Goal: Task Accomplishment & Management: Complete application form

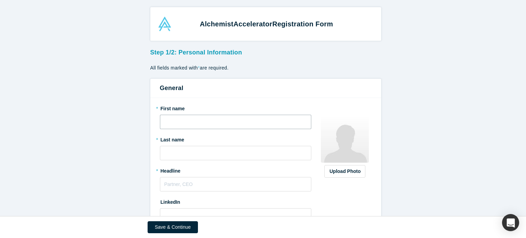
drag, startPoint x: 0, startPoint y: 0, endPoint x: 296, endPoint y: 118, distance: 318.8
click at [296, 118] on input "text" at bounding box center [236, 122] width 152 height 14
type input "Yanina"
type input "[PERSON_NAME]"
click at [526, 189] on form "Step 1/2: Personal Information All fields marked with * are required. General *…" at bounding box center [265, 179] width 531 height 267
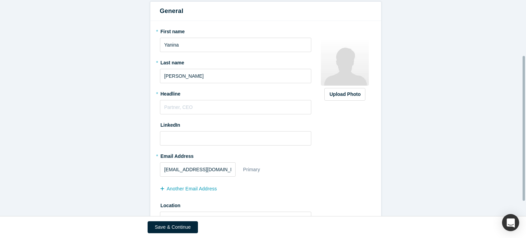
scroll to position [106, 0]
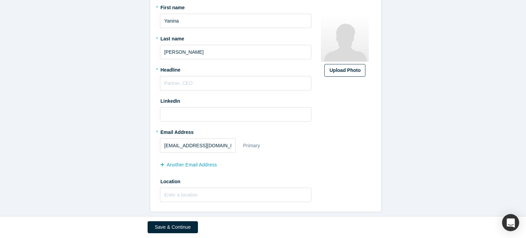
click at [349, 67] on div "Upload Photo" at bounding box center [345, 70] width 31 height 7
click at [0, 0] on input "Upload Photo" at bounding box center [0, 0] width 0 height 0
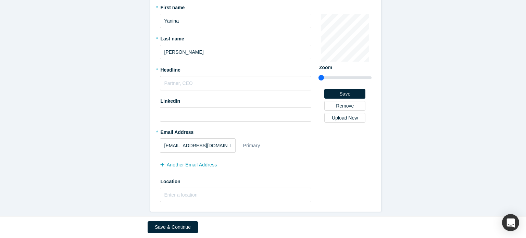
drag, startPoint x: 322, startPoint y: 71, endPoint x: 310, endPoint y: 72, distance: 12.4
type input "0.75"
click at [319, 74] on input "range" at bounding box center [345, 78] width 53 height 8
click at [223, 77] on input "text" at bounding box center [236, 83] width 152 height 14
type input "F"
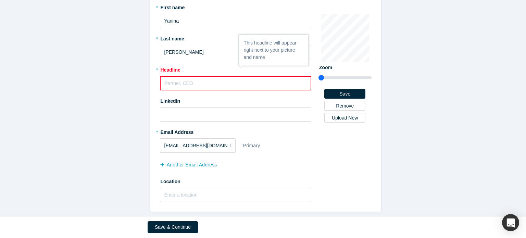
paste input "Strategic Biomedical Consultant | PhD in Neuroscience & Regenerative Medicine |…"
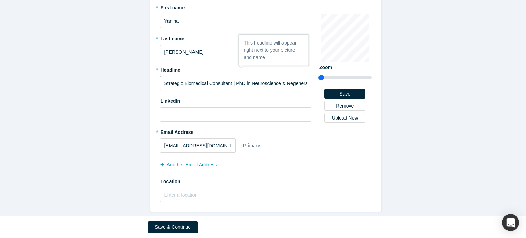
scroll to position [0, 108]
type input "Strategic Biomedical Consultant | PhD in Neuroscience & Regenerative Medicine |…"
click at [258, 107] on input at bounding box center [236, 114] width 152 height 14
paste input "[URL][DOMAIN_NAME][PERSON_NAME]"
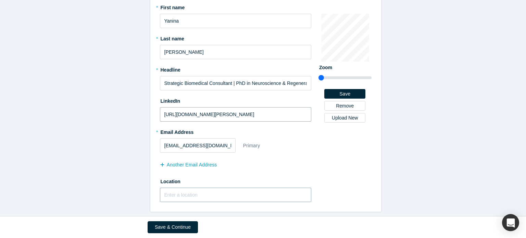
type input "[URL][DOMAIN_NAME][PERSON_NAME]"
click at [192, 188] on input "text" at bounding box center [236, 195] width 152 height 14
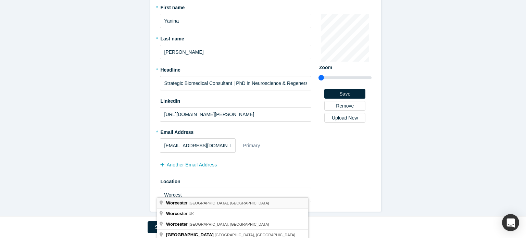
type input "[GEOGRAPHIC_DATA], [GEOGRAPHIC_DATA], [GEOGRAPHIC_DATA]"
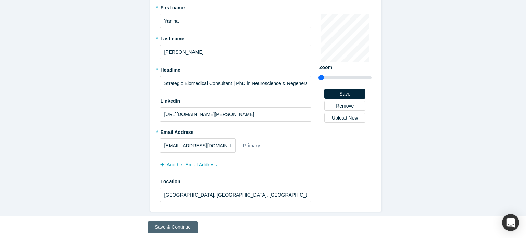
click at [171, 232] on button "Save & Continue" at bounding box center [173, 227] width 50 height 12
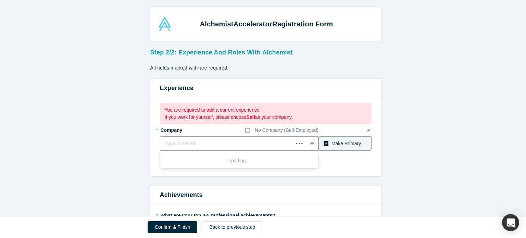
click at [241, 141] on div at bounding box center [227, 143] width 124 height 9
click at [245, 128] on icon at bounding box center [247, 130] width 5 height 5
click at [0, 0] on input "No Company (Self-Employed)" at bounding box center [0, 0] width 0 height 0
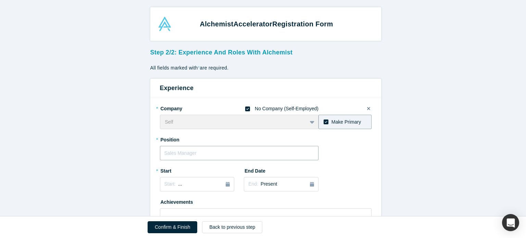
click at [260, 155] on input "text" at bounding box center [239, 153] width 159 height 14
type input "C"
type input "Biotech/Pharma Consultant"
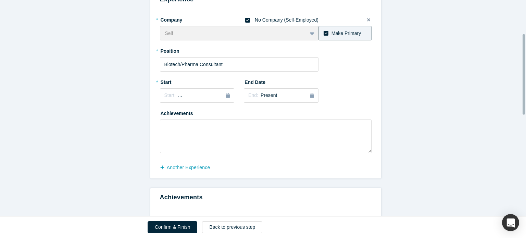
scroll to position [86, 0]
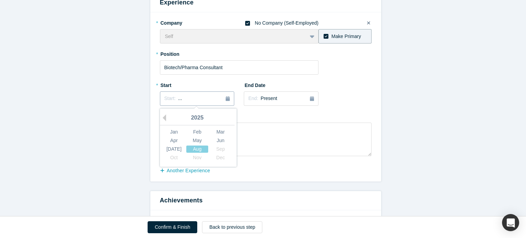
click at [225, 104] on button "Start: ..." at bounding box center [197, 98] width 75 height 14
click at [174, 132] on div "Jan" at bounding box center [174, 131] width 22 height 7
click at [174, 132] on textarea at bounding box center [266, 140] width 212 height 34
paste textarea " Provide expert guidance on preclinical and clinical (Phase I–IV) drug and med…"
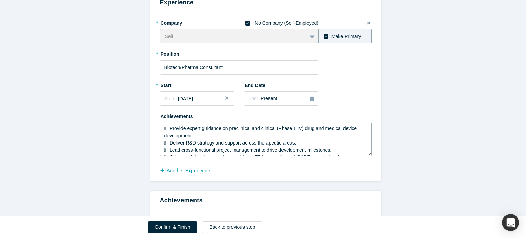
scroll to position [19, 0]
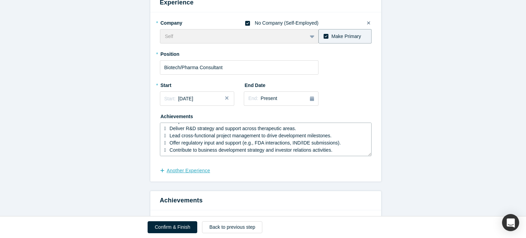
type textarea " Provide expert guidance on preclinical and clinical (Phase I–IV) drug and med…"
click at [195, 168] on button "another Experience" at bounding box center [189, 171] width 58 height 12
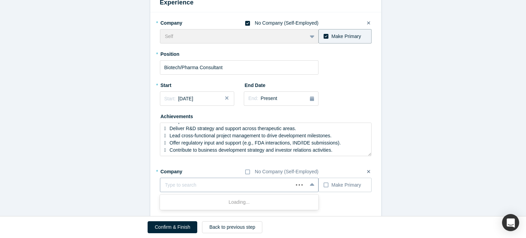
click at [192, 187] on div at bounding box center [227, 185] width 124 height 9
paste input "activities. TheBiTechnologies ([PERSON_NAME] Investment Technologies)"
type input "activities. TheBiTechnologies ([PERSON_NAME] Investment Technologies)"
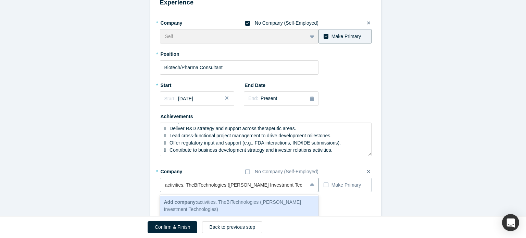
scroll to position [0, 0]
click at [240, 202] on span "Add company: activities. TheBiTechnologies ([PERSON_NAME] Investment Technologi…" at bounding box center [232, 205] width 137 height 13
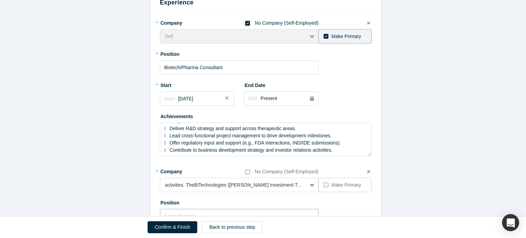
click at [276, 210] on input "text" at bounding box center [239, 216] width 159 height 14
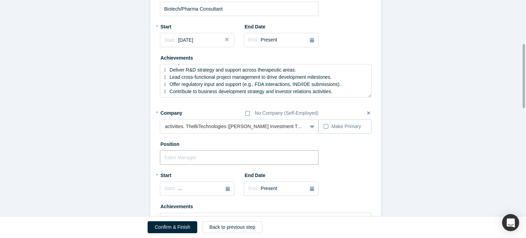
scroll to position [160, 0]
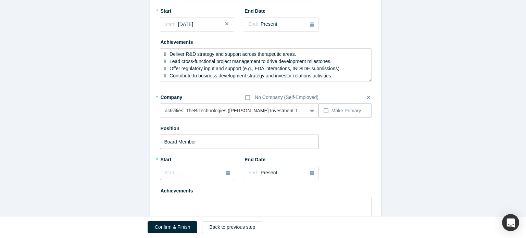
type input "Board Member"
click at [226, 174] on icon "button" at bounding box center [228, 173] width 4 height 5
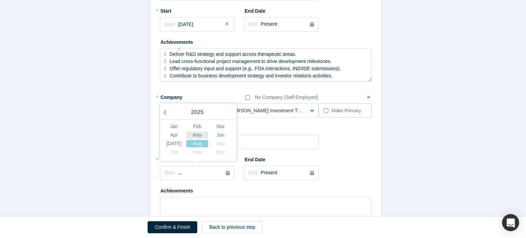
click at [194, 134] on div "May" at bounding box center [197, 135] width 22 height 7
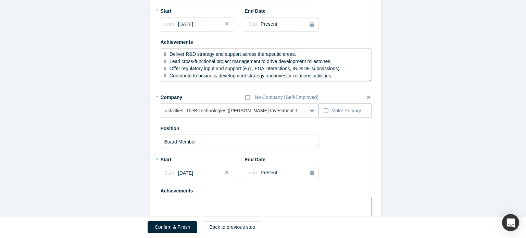
click at [238, 211] on textarea at bounding box center [266, 214] width 212 height 34
paste textarea " Provide strategic guidance on business development, biotechnology, and bioeng…"
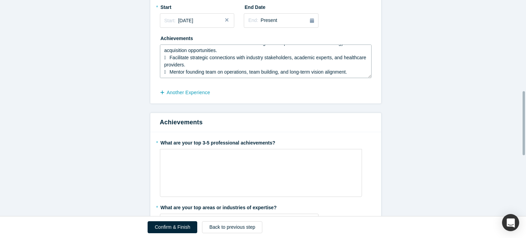
scroll to position [318, 0]
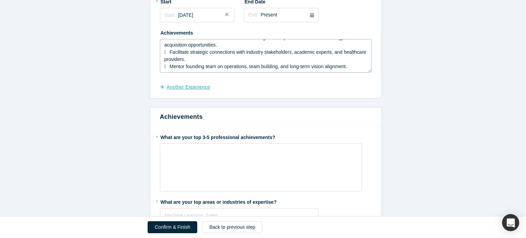
type textarea " Provide strategic guidance on business development, biotechnology, and bioeng…"
click at [182, 89] on button "another Experience" at bounding box center [189, 87] width 58 height 12
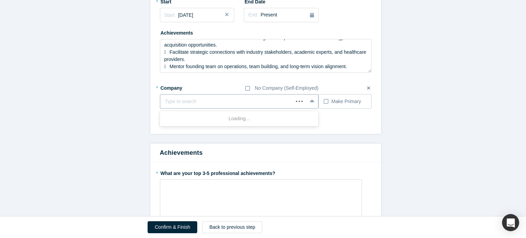
click at [185, 99] on div at bounding box center [227, 101] width 124 height 9
type input "CYC Biomedical Consulting"
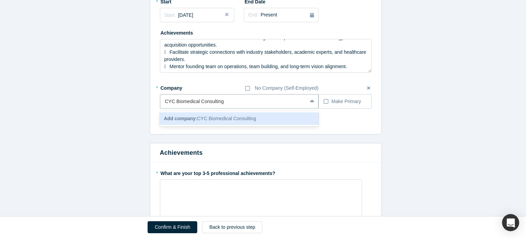
click at [277, 118] on div "Add company: CYC Biomedical Consulting" at bounding box center [239, 118] width 159 height 13
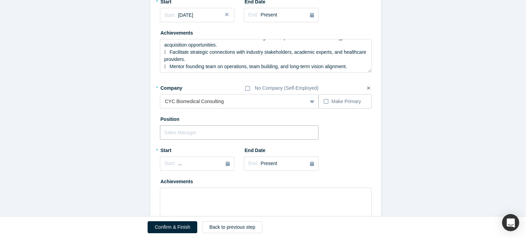
click at [252, 132] on input "text" at bounding box center [239, 132] width 159 height 14
type input "Founder, Chief Scientific Advisor"
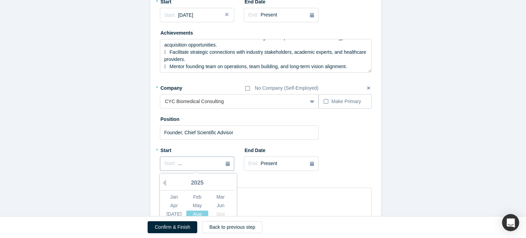
click at [226, 162] on icon "button" at bounding box center [228, 163] width 4 height 5
click at [163, 180] on button "Previous Year" at bounding box center [162, 183] width 7 height 7
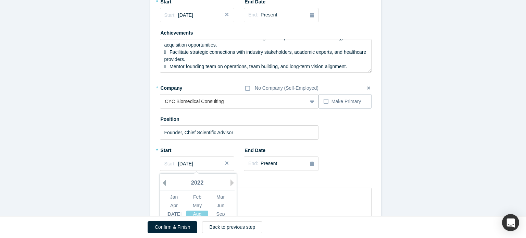
click at [163, 180] on button "Previous Year" at bounding box center [162, 183] width 7 height 7
click at [226, 182] on div "2017" at bounding box center [197, 183] width 75 height 14
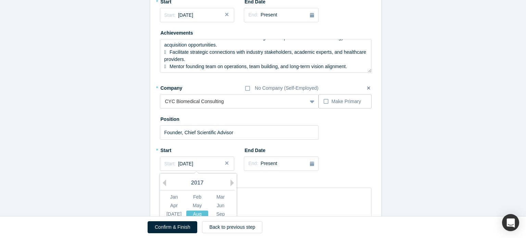
click at [195, 213] on div "Aug" at bounding box center [197, 214] width 22 height 7
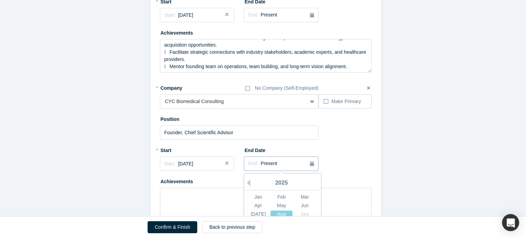
click at [310, 163] on icon "button" at bounding box center [312, 163] width 4 height 5
click at [245, 181] on button "Previous Year" at bounding box center [247, 183] width 7 height 7
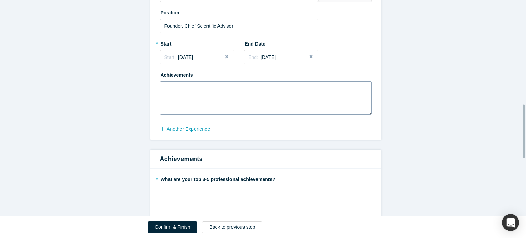
scroll to position [420, 0]
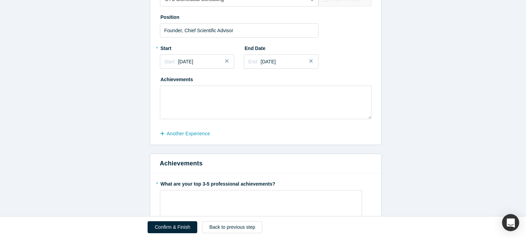
click at [311, 64] on button "Close" at bounding box center [313, 61] width 10 height 14
click at [310, 60] on icon "button" at bounding box center [312, 61] width 4 height 5
click at [248, 78] on div "2025" at bounding box center [281, 81] width 75 height 14
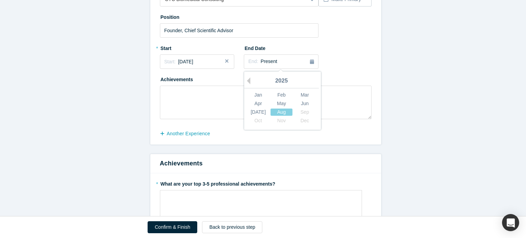
click at [248, 79] on div "2025" at bounding box center [281, 81] width 75 height 14
click at [273, 83] on div "2025" at bounding box center [281, 81] width 75 height 14
click at [312, 59] on button "End: Present" at bounding box center [281, 61] width 75 height 14
click at [248, 78] on button "Previous Year" at bounding box center [247, 80] width 7 height 7
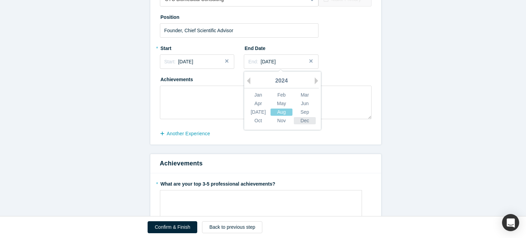
click at [300, 122] on div "Dec" at bounding box center [305, 120] width 22 height 7
click at [291, 99] on textarea at bounding box center [266, 103] width 212 height 34
paste textarea " Successfully led multiple drug development programs from early-stage research…"
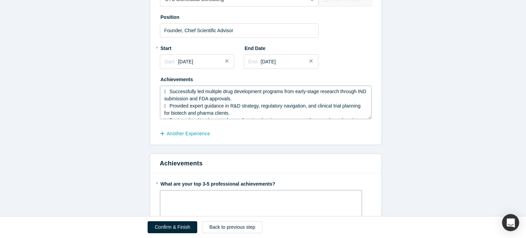
scroll to position [62, 0]
type textarea " Successfully led multiple drug development programs from early-stage research…"
click at [186, 134] on button "another Experience" at bounding box center [189, 134] width 58 height 12
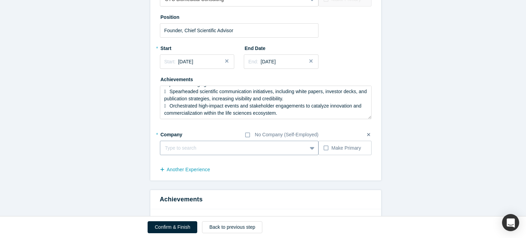
click at [191, 148] on div at bounding box center [233, 148] width 137 height 9
type input "iAffirm"
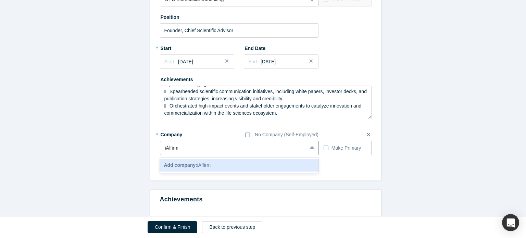
click at [270, 168] on div "Add company: iAffirm" at bounding box center [239, 165] width 159 height 13
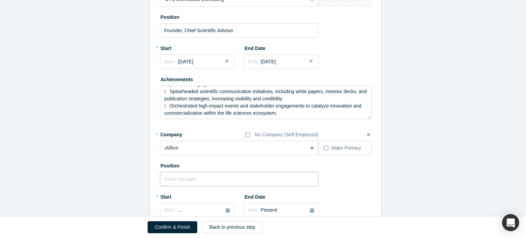
click at [250, 182] on input "text" at bounding box center [239, 179] width 159 height 14
type input "Advisor"
click at [226, 211] on icon "button" at bounding box center [228, 210] width 4 height 5
click at [162, 149] on button "Previous Year" at bounding box center [162, 149] width 7 height 7
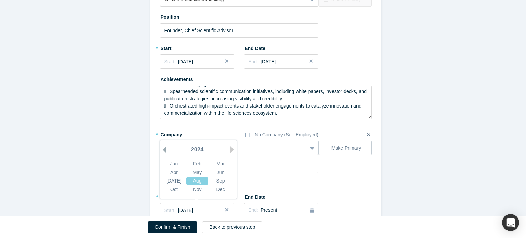
click at [162, 149] on button "Previous Year" at bounding box center [162, 149] width 7 height 7
click at [172, 186] on div "Oct" at bounding box center [174, 189] width 22 height 7
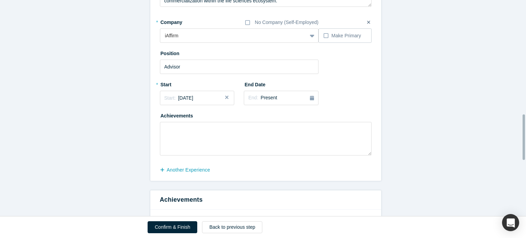
scroll to position [550, 0]
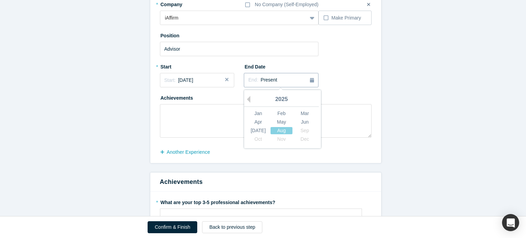
click at [307, 79] on div "End: Present" at bounding box center [281, 80] width 66 height 8
click at [247, 102] on button "Previous Year" at bounding box center [247, 99] width 7 height 7
click at [306, 138] on div "Dec" at bounding box center [305, 139] width 22 height 7
click at [284, 124] on textarea at bounding box center [266, 121] width 212 height 34
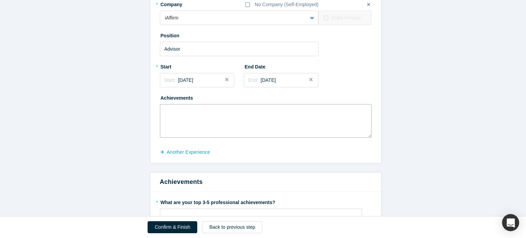
paste textarea " Led the scientific and regulatory roadmap for a first-in-class brain-computer…"
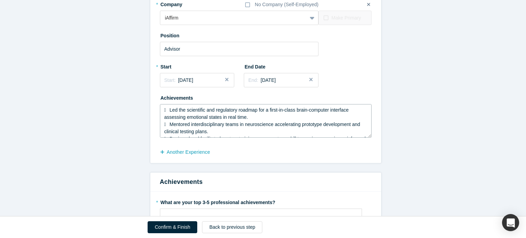
scroll to position [33, 0]
type textarea " Led the scientific and regulatory roadmap for a first-in-class brain-computer…"
click at [200, 147] on button "another Experience" at bounding box center [189, 152] width 58 height 12
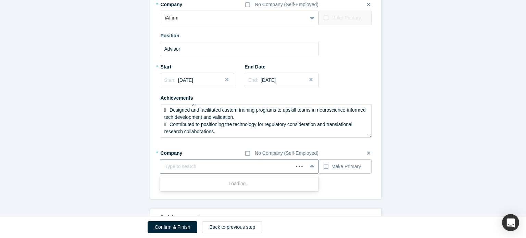
click at [202, 163] on div at bounding box center [227, 166] width 124 height 9
type input "GenoEmote"
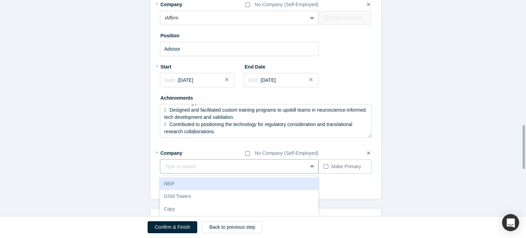
scroll to position [615, 0]
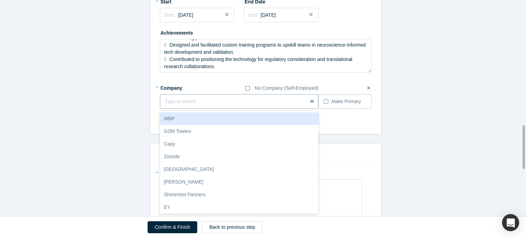
click at [190, 109] on div "10 results available. Use Up and Down to choose options, press Enter to select …" at bounding box center [239, 101] width 159 height 14
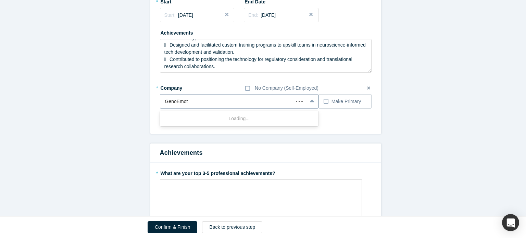
type input "GenoEmote"
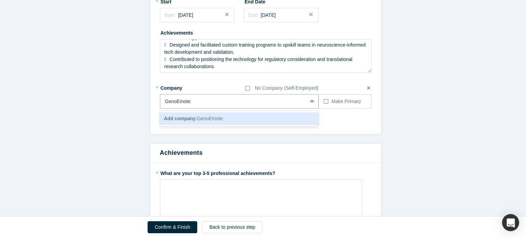
click at [217, 119] on span "Add company: GenoEmote" at bounding box center [193, 118] width 59 height 5
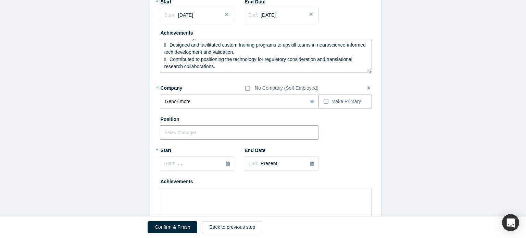
click at [204, 130] on input "text" at bounding box center [239, 132] width 159 height 14
type input "Advisor"
click at [228, 163] on button "Start: ..." at bounding box center [197, 164] width 75 height 14
click at [163, 183] on button "Previous Year" at bounding box center [162, 183] width 7 height 7
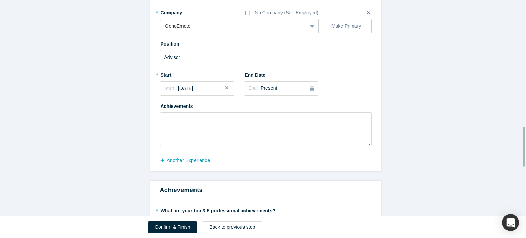
scroll to position [691, 0]
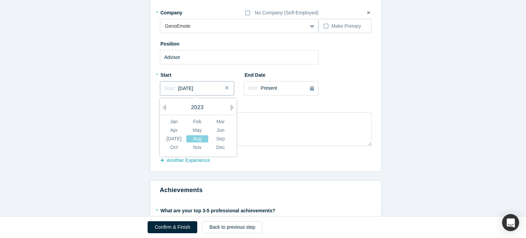
click at [190, 83] on button "Start: [DATE]" at bounding box center [197, 88] width 75 height 14
click at [169, 149] on div "Oct" at bounding box center [174, 147] width 22 height 7
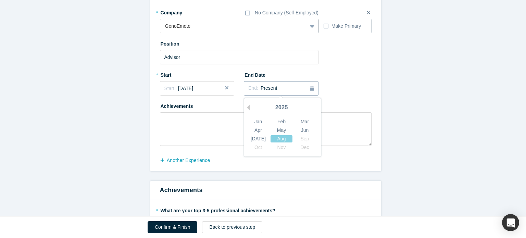
click at [310, 85] on div "button" at bounding box center [312, 89] width 4 height 8
click at [247, 107] on button "Previous Year" at bounding box center [247, 107] width 7 height 7
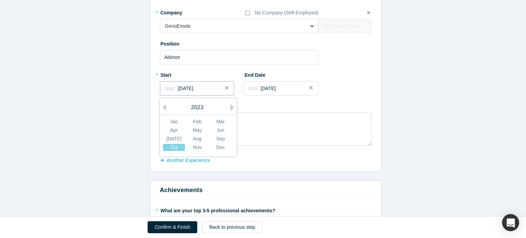
click at [193, 88] on span "[DATE]" at bounding box center [185, 88] width 15 height 5
click at [164, 104] on div "2023" at bounding box center [197, 108] width 75 height 14
click at [196, 106] on div "2023" at bounding box center [197, 108] width 75 height 14
click at [162, 106] on button "Previous Year" at bounding box center [162, 107] width 7 height 7
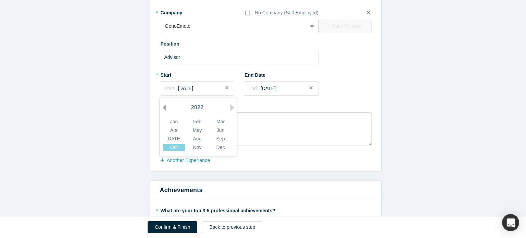
click at [162, 106] on button "Previous Year" at bounding box center [162, 107] width 7 height 7
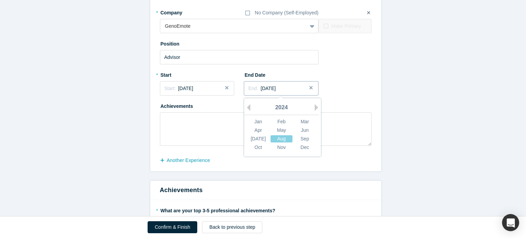
click at [297, 86] on div "End: [DATE]" at bounding box center [281, 88] width 66 height 7
click at [249, 107] on div "2024" at bounding box center [281, 108] width 75 height 14
click at [245, 105] on button "Previous Year" at bounding box center [247, 107] width 7 height 7
click at [297, 147] on div "Dec" at bounding box center [305, 147] width 22 height 7
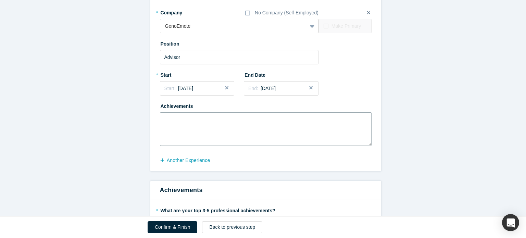
click at [277, 136] on textarea at bounding box center [266, 129] width 212 height 34
paste textarea " Provided strategic advice on the development and validation of neurotechnolog…"
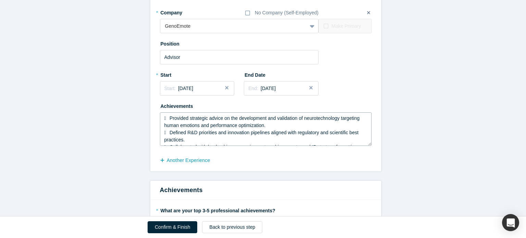
scroll to position [19, 0]
type textarea " Provided strategic advice on the development and validation of neurotechnolog…"
click at [196, 158] on button "another Experience" at bounding box center [189, 161] width 58 height 12
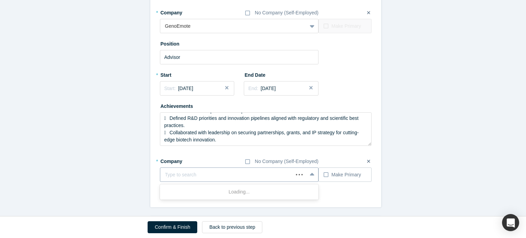
click at [193, 171] on div at bounding box center [227, 175] width 124 height 9
type input "Klotho Therapeutics"
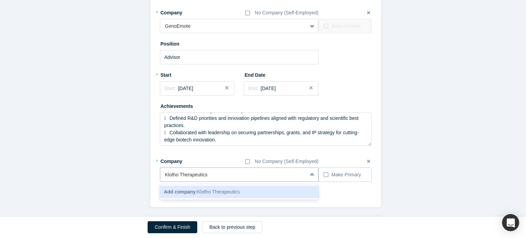
click at [237, 188] on div "Add company: Klotho Therapeutics" at bounding box center [239, 192] width 159 height 13
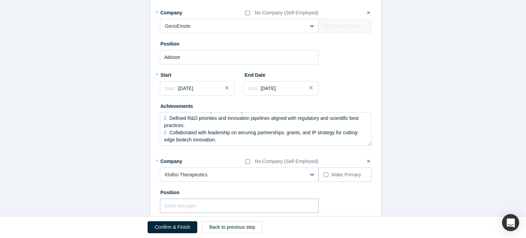
click at [212, 210] on input "text" at bounding box center [239, 206] width 159 height 14
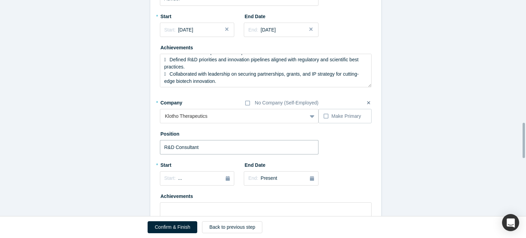
scroll to position [761, 0]
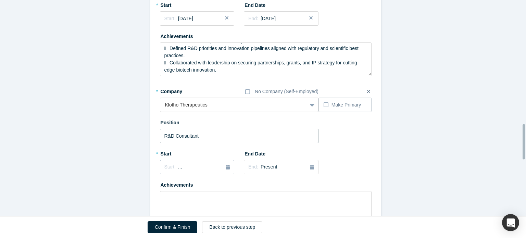
type input "R&D Consultant"
click at [221, 165] on div "Start: ..." at bounding box center [197, 167] width 66 height 8
click at [163, 104] on button "Previous Year" at bounding box center [162, 106] width 7 height 7
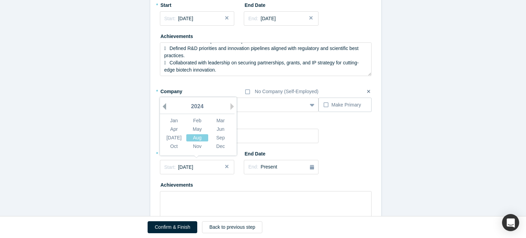
click at [163, 104] on button "Previous Year" at bounding box center [162, 106] width 7 height 7
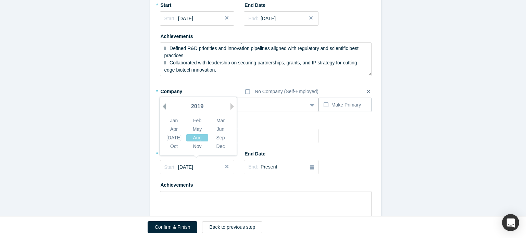
click at [163, 104] on button "Previous Year" at bounding box center [162, 106] width 7 height 7
click at [197, 139] on div "Aug" at bounding box center [197, 137] width 22 height 7
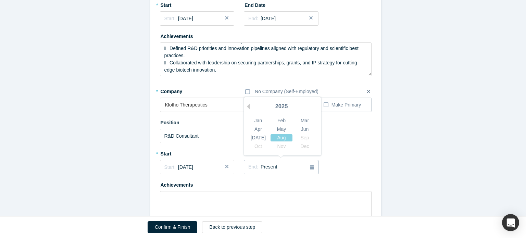
click at [285, 166] on div "End: Present" at bounding box center [281, 167] width 66 height 8
click at [248, 111] on div "2025" at bounding box center [281, 107] width 75 height 14
click at [278, 108] on div "2025" at bounding box center [281, 107] width 75 height 14
click at [245, 103] on button "Previous Year" at bounding box center [247, 106] width 7 height 7
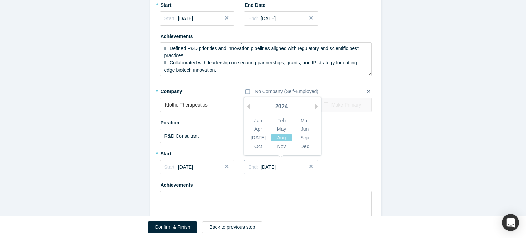
click at [276, 165] on span "[DATE]" at bounding box center [268, 166] width 15 height 5
click at [270, 195] on textarea at bounding box center [266, 208] width 212 height 34
paste textarea " Directed R&D programs focused on aging, [MEDICAL_DATA], [MEDICAL_DATA] advanc…"
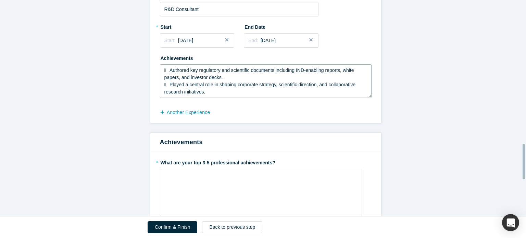
scroll to position [888, 0]
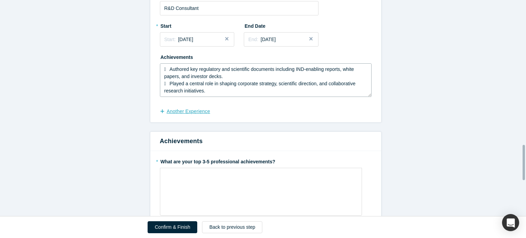
type textarea " Directed R&D programs focused on aging, [MEDICAL_DATA], [MEDICAL_DATA] advanc…"
click at [188, 109] on button "another Experience" at bounding box center [189, 112] width 58 height 12
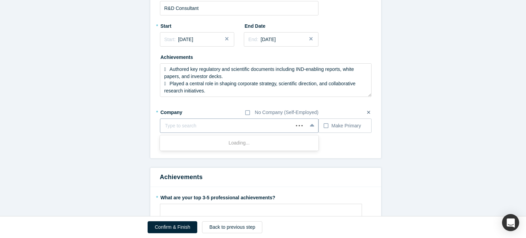
click at [189, 128] on div at bounding box center [227, 126] width 124 height 9
type input "[GEOGRAPHIC_DATA]"
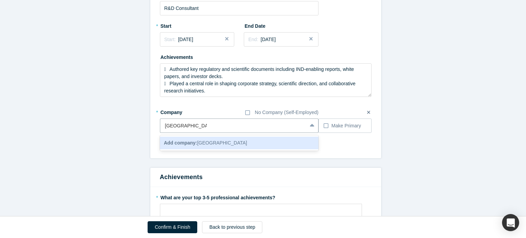
click at [282, 145] on div "Add company: [GEOGRAPHIC_DATA]" at bounding box center [239, 143] width 159 height 13
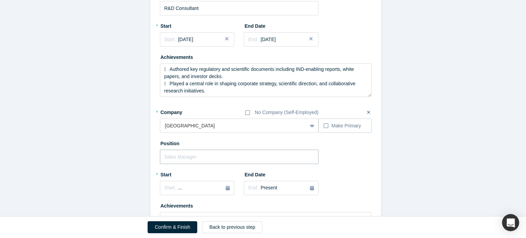
click at [248, 158] on input "text" at bounding box center [239, 157] width 159 height 14
type input "Postdoctoral fellow"
click at [219, 189] on div "Start: ..." at bounding box center [197, 188] width 66 height 8
click at [163, 131] on button "Previous Year" at bounding box center [162, 127] width 7 height 7
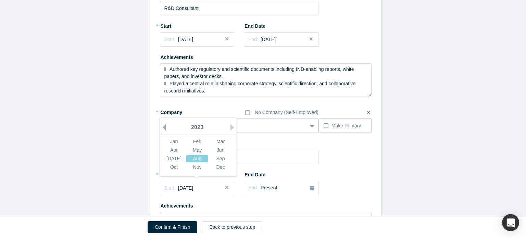
click at [163, 131] on button "Previous Year" at bounding box center [162, 127] width 7 height 7
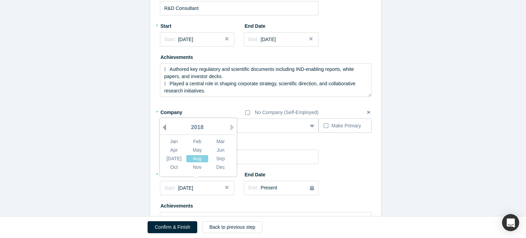
click at [163, 131] on button "Previous Year" at bounding box center [162, 127] width 7 height 7
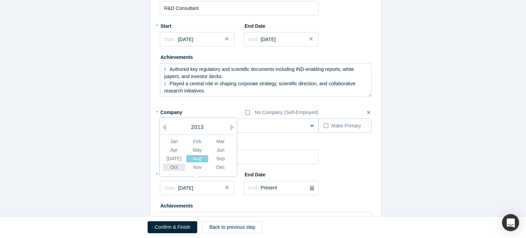
click at [172, 170] on div "Oct" at bounding box center [174, 167] width 22 height 7
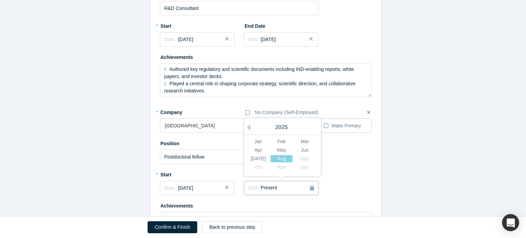
click at [268, 186] on span "Present" at bounding box center [269, 187] width 16 height 5
click at [248, 128] on button "Previous Year" at bounding box center [247, 127] width 7 height 7
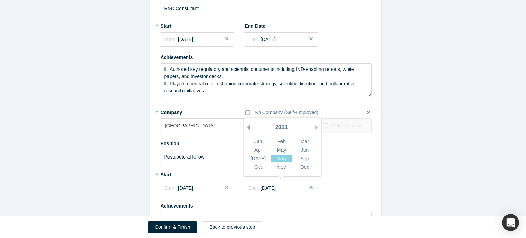
click at [248, 128] on button "Previous Year" at bounding box center [247, 127] width 7 height 7
click at [303, 141] on div "Mar" at bounding box center [305, 141] width 22 height 7
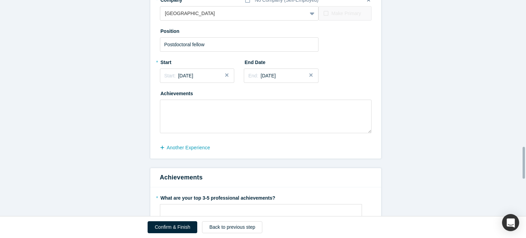
scroll to position [1002, 0]
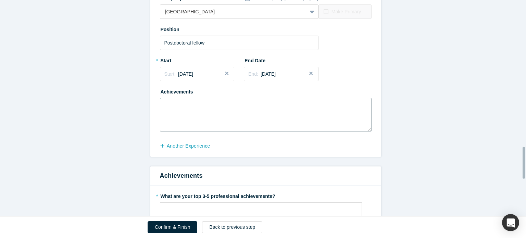
click at [274, 118] on textarea at bounding box center [266, 115] width 212 height 34
paste textarea " Led independent research on spinal & [MEDICAL_DATA] generating high-impact pu…"
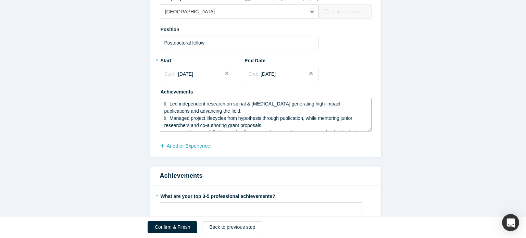
scroll to position [19, 0]
type textarea " Led independent research on spinal & [MEDICAL_DATA] generating high-impact pu…"
click at [189, 145] on button "another Experience" at bounding box center [189, 146] width 58 height 12
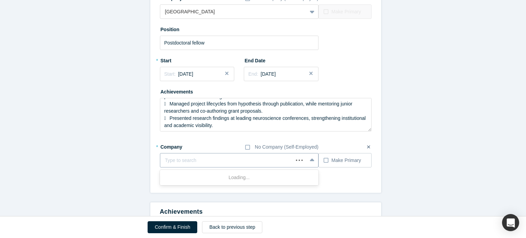
click at [189, 161] on div at bounding box center [227, 160] width 124 height 9
type input "European Research Council"
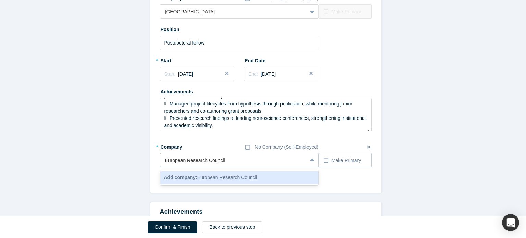
click at [207, 170] on div "Add company: European Research Council" at bounding box center [239, 177] width 159 height 15
click at [208, 175] on span "Add company: European Research Council" at bounding box center [210, 177] width 93 height 5
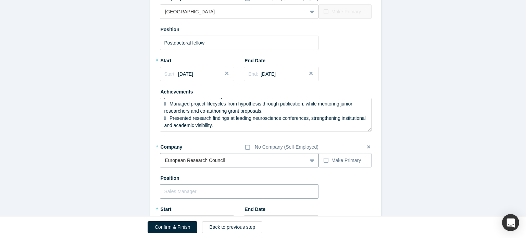
click at [207, 190] on input "text" at bounding box center [239, 191] width 159 height 14
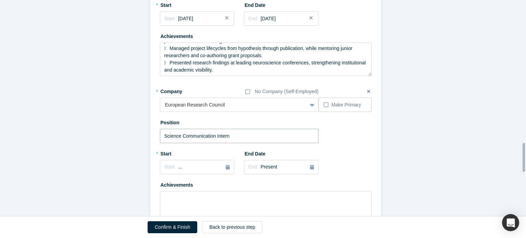
scroll to position [1089, 0]
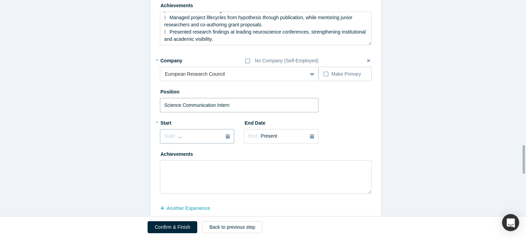
type input "Science Communication Intern"
click at [219, 135] on div "Start: ..." at bounding box center [197, 137] width 66 height 8
click at [164, 157] on div "2025" at bounding box center [197, 156] width 75 height 14
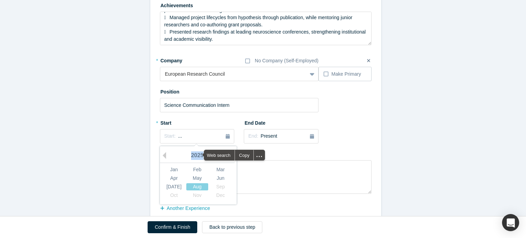
click at [164, 157] on div "2025" at bounding box center [197, 156] width 75 height 14
click at [162, 153] on button "Previous Year" at bounding box center [162, 155] width 7 height 7
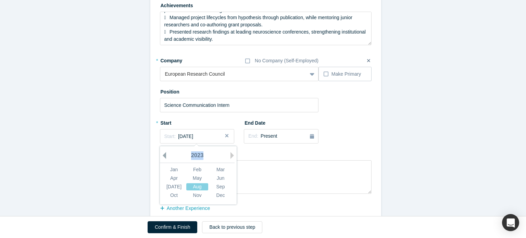
click at [162, 153] on button "Previous Year" at bounding box center [162, 155] width 7 height 7
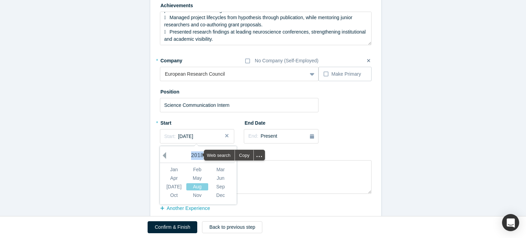
click at [162, 153] on button "Previous Year" at bounding box center [162, 155] width 7 height 7
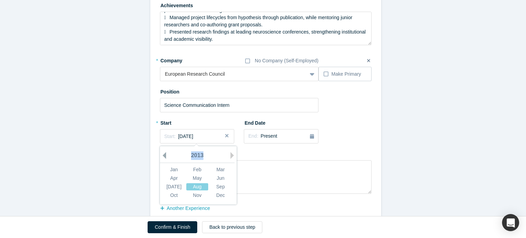
click at [162, 153] on button "Previous Year" at bounding box center [162, 155] width 7 height 7
click at [173, 192] on div "Oct" at bounding box center [174, 195] width 22 height 7
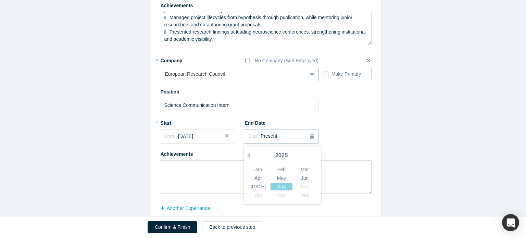
click at [311, 137] on icon "button" at bounding box center [312, 136] width 4 height 5
click at [245, 154] on button "Previous Year" at bounding box center [247, 155] width 7 height 7
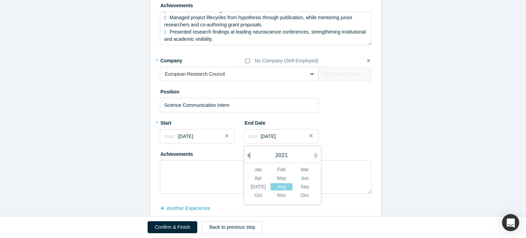
click at [245, 154] on button "Previous Year" at bounding box center [247, 155] width 7 height 7
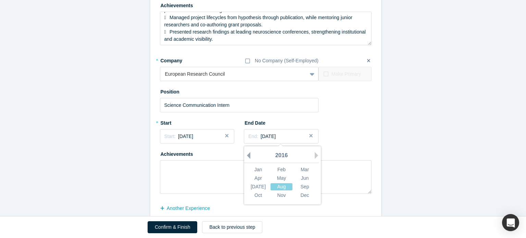
click at [245, 154] on button "Previous Year" at bounding box center [247, 155] width 7 height 7
click at [245, 154] on div "2012" at bounding box center [281, 156] width 75 height 14
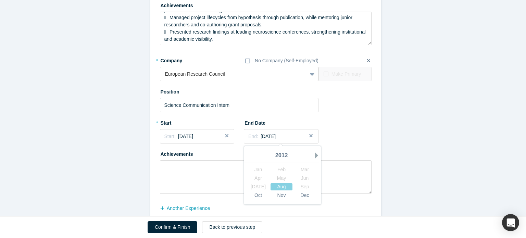
click at [315, 152] on button "Next Year" at bounding box center [318, 155] width 7 height 7
click at [304, 171] on div "Mar" at bounding box center [305, 169] width 22 height 7
click at [304, 171] on textarea at bounding box center [266, 177] width 212 height 34
click at [286, 136] on div "End: [DATE]" at bounding box center [281, 136] width 66 height 7
click at [303, 167] on div "Mar" at bounding box center [305, 169] width 22 height 7
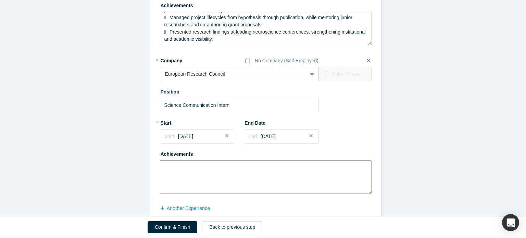
click at [293, 178] on textarea at bounding box center [266, 177] width 212 height 34
paste textarea " Streamlined communication of complex biomedical research to diverse stakehold…"
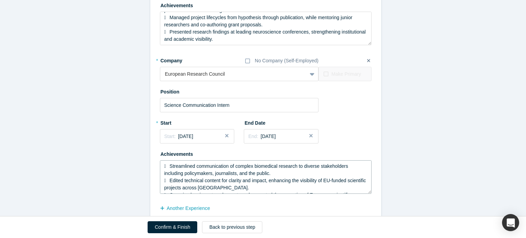
scroll to position [19, 0]
type textarea " Streamlined communication of complex biomedical research to diverse stakehold…"
click at [199, 208] on button "another Experience" at bounding box center [189, 208] width 58 height 12
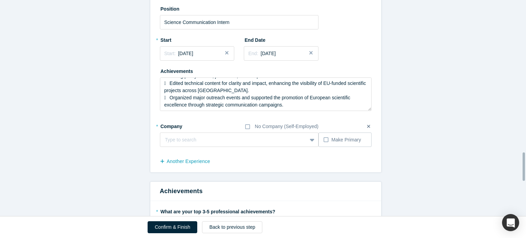
scroll to position [1171, 0]
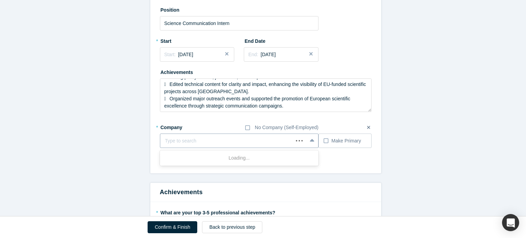
click at [201, 139] on div at bounding box center [227, 141] width 124 height 9
type input "[PERSON_NAME][GEOGRAPHIC_DATA][PERSON_NAME]"
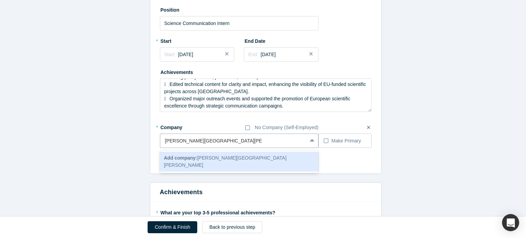
click at [203, 158] on span "Add company: [PERSON_NAME][GEOGRAPHIC_DATA][PERSON_NAME]" at bounding box center [225, 161] width 123 height 13
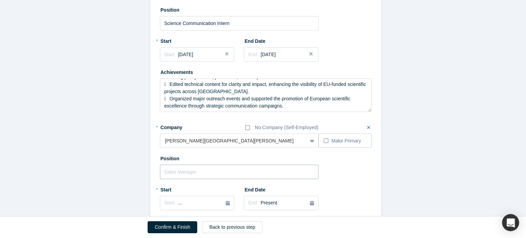
click at [201, 177] on input "text" at bounding box center [239, 172] width 159 height 14
type input "Visiting Researcher in Genetic Medicine"
click at [226, 203] on icon "button" at bounding box center [228, 203] width 4 height 5
click at [164, 142] on div "2025" at bounding box center [197, 143] width 75 height 14
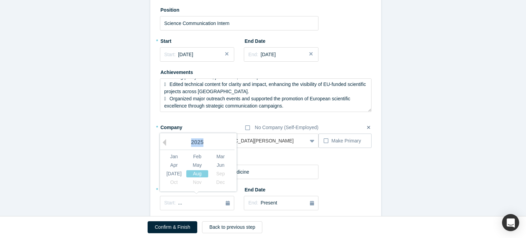
click at [164, 142] on div "2025" at bounding box center [197, 143] width 75 height 14
drag, startPoint x: 164, startPoint y: 142, endPoint x: 160, endPoint y: 142, distance: 3.8
click at [160, 142] on div "Previous Year [DATE] Feb Mar Apr May Jun [DATE] Aug Sep Oct Nov Dec" at bounding box center [198, 162] width 77 height 58
click at [160, 142] on button "Previous Year" at bounding box center [162, 142] width 7 height 7
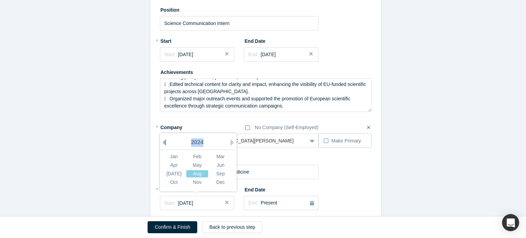
click at [163, 142] on button "Previous Year" at bounding box center [162, 142] width 7 height 7
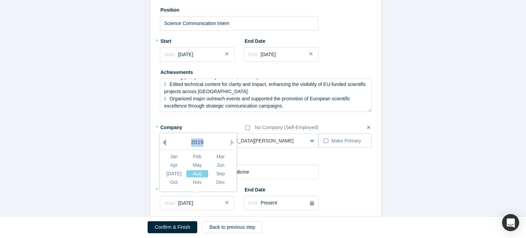
click at [163, 142] on button "Previous Year" at bounding box center [162, 142] width 7 height 7
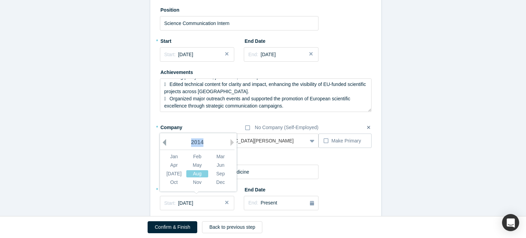
click at [163, 142] on button "Previous Year" at bounding box center [162, 142] width 7 height 7
click at [193, 182] on div "Nov" at bounding box center [197, 182] width 22 height 7
click at [201, 205] on div "Start: [DATE]" at bounding box center [197, 203] width 66 height 7
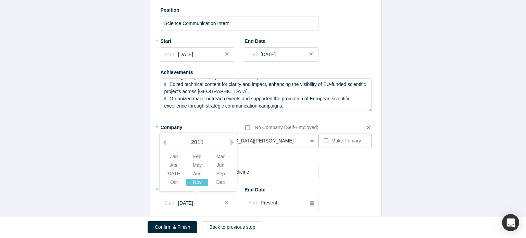
click at [193, 183] on div "Nov" at bounding box center [197, 182] width 22 height 7
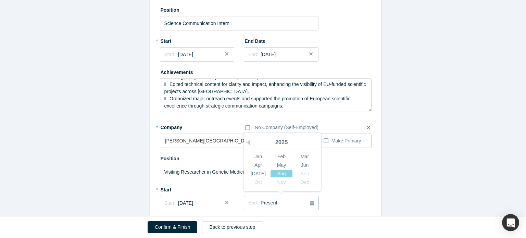
click at [275, 203] on div "End: Present" at bounding box center [281, 203] width 66 height 8
click at [247, 144] on button "Previous Year" at bounding box center [247, 142] width 7 height 7
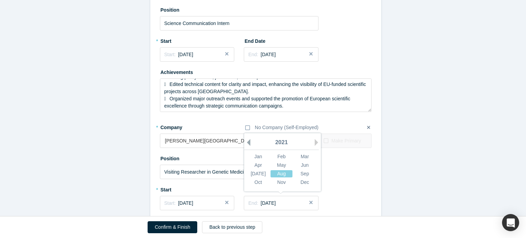
click at [247, 144] on button "Previous Year" at bounding box center [247, 142] width 7 height 7
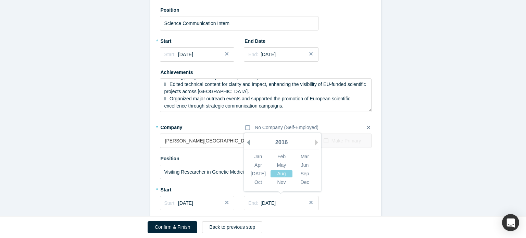
click at [247, 144] on button "Previous Year" at bounding box center [247, 142] width 7 height 7
click at [300, 157] on div "Mar" at bounding box center [305, 156] width 22 height 7
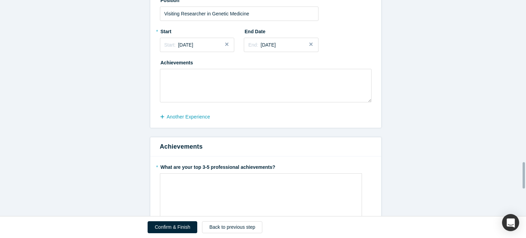
scroll to position [1331, 0]
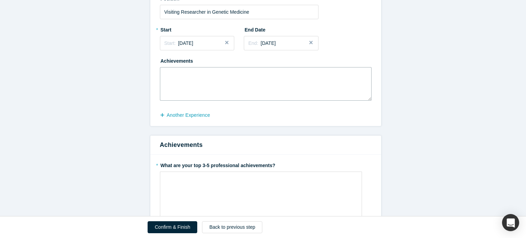
click at [256, 94] on textarea at bounding box center [266, 84] width 212 height 34
paste textarea " Conducted research on genetic underpinnings of neurodevelopmental disorders, …"
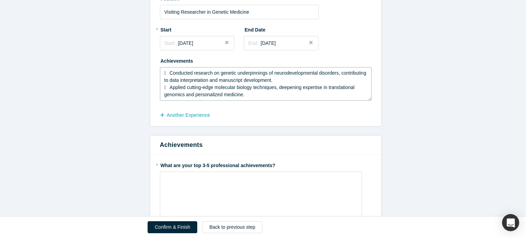
scroll to position [4, 0]
type textarea " Conducted research on genetic underpinnings of neurodevelopmental disorders, …"
drag, startPoint x: 269, startPoint y: 162, endPoint x: 158, endPoint y: 161, distance: 111.0
click at [160, 161] on label "* What are your top 3-5 professional achievements?" at bounding box center [266, 165] width 212 height 10
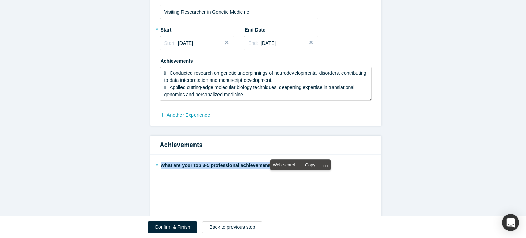
copy label "What are your top 3-5 professional achievements?"
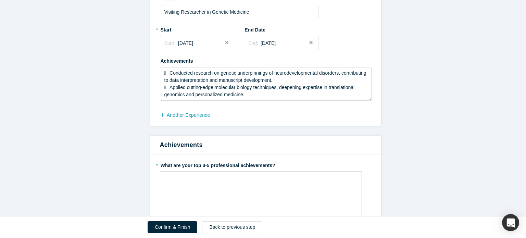
click at [236, 207] on div "rdw-wrapper" at bounding box center [261, 196] width 202 height 48
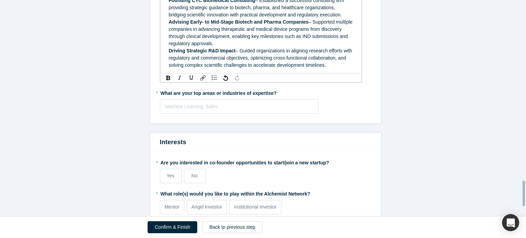
scroll to position [1542, 0]
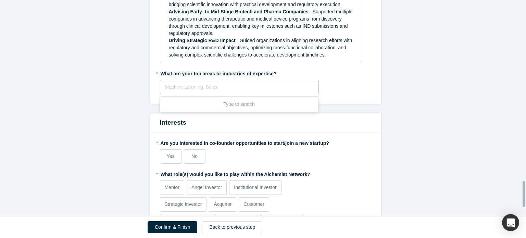
click at [284, 94] on div "Use Up and Down to choose options, press Enter to select the currently focused …" at bounding box center [239, 87] width 159 height 14
type input "biotech, pharma, healthcare"
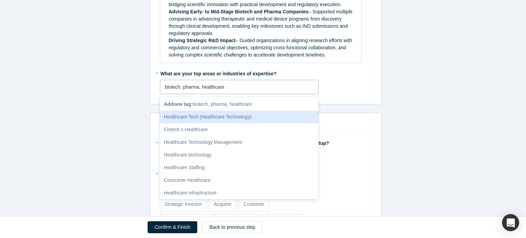
click at [270, 112] on div "Healthcare Tech (Healthcare Technology)" at bounding box center [239, 117] width 159 height 13
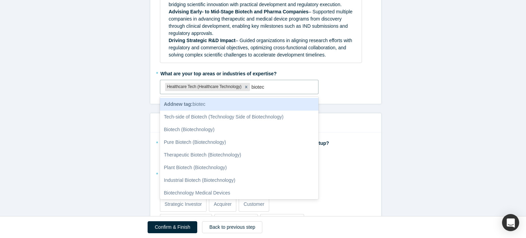
type input "biotech"
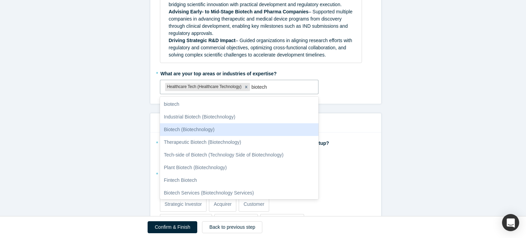
click at [261, 127] on div "Biotech (Biotechnology)" at bounding box center [239, 129] width 159 height 13
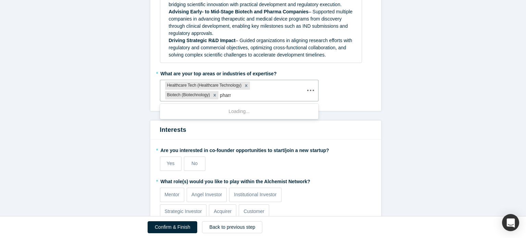
type input "pharma"
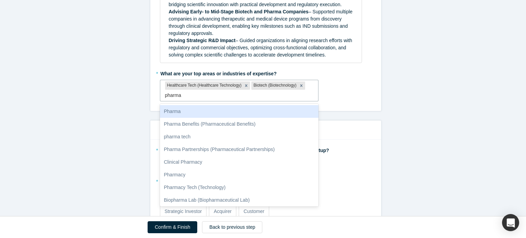
click at [254, 113] on div "Pharma" at bounding box center [239, 111] width 159 height 13
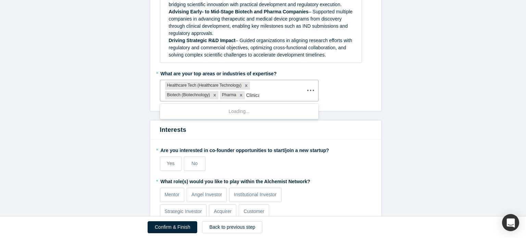
type input "Clinical"
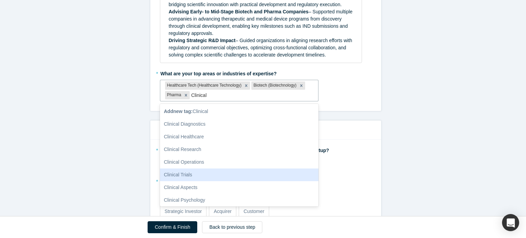
click at [232, 174] on div "Clinical Trials" at bounding box center [239, 175] width 159 height 13
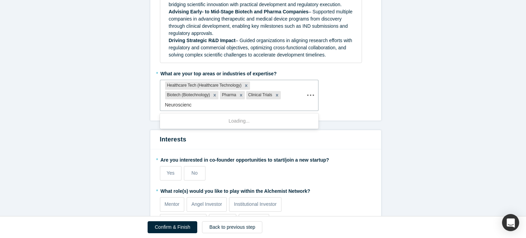
type input "Neuroscience"
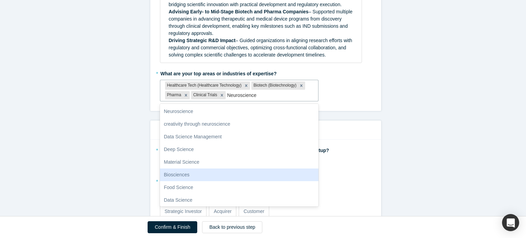
click at [208, 174] on div "Biosciences" at bounding box center [239, 175] width 159 height 13
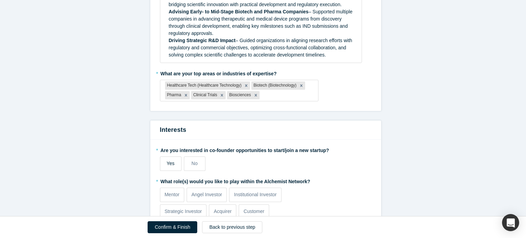
click at [168, 163] on span "Yes" at bounding box center [171, 163] width 8 height 5
click at [0, 0] on input "Yes" at bounding box center [0, 0] width 0 height 0
click at [172, 193] on p "Mentor" at bounding box center [171, 194] width 15 height 7
click at [0, 0] on input "Mentor" at bounding box center [0, 0] width 0 height 0
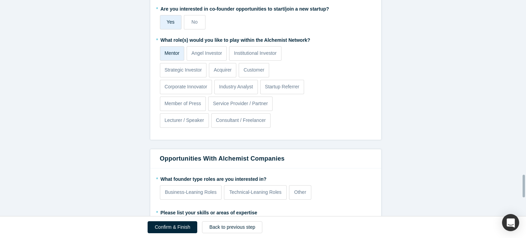
scroll to position [1684, 0]
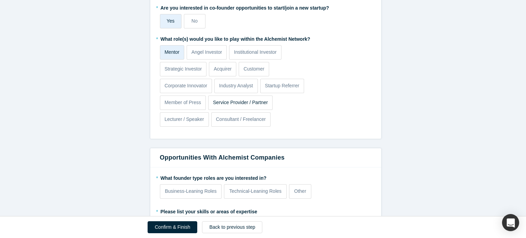
click at [231, 99] on p "Service Provider / Partner" at bounding box center [240, 102] width 55 height 7
click at [0, 0] on input "Service Provider / Partner" at bounding box center [0, 0] width 0 height 0
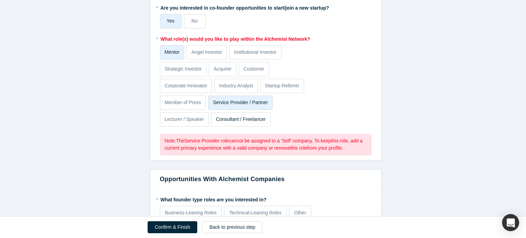
click at [230, 122] on p "Consultant / Freelancer" at bounding box center [241, 119] width 50 height 7
click at [0, 0] on input "Consultant / Freelancer" at bounding box center [0, 0] width 0 height 0
click at [221, 102] on p "Service Provider / Partner" at bounding box center [240, 102] width 55 height 7
click at [0, 0] on input "Service Provider / Partner" at bounding box center [0, 0] width 0 height 0
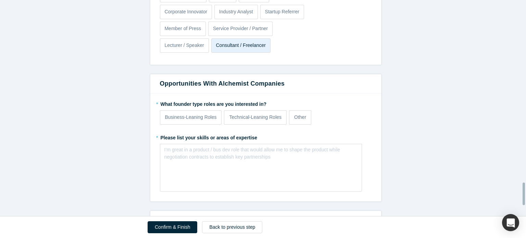
scroll to position [1761, 0]
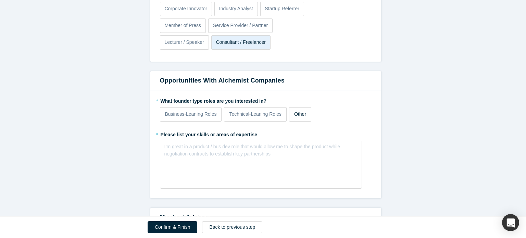
click at [294, 112] on p "Other" at bounding box center [300, 114] width 12 height 7
click at [0, 0] on input "Other" at bounding box center [0, 0] width 0 height 0
click at [289, 170] on div "I’m great in a product / bus dev role that would allow me to shape the product …" at bounding box center [261, 165] width 202 height 48
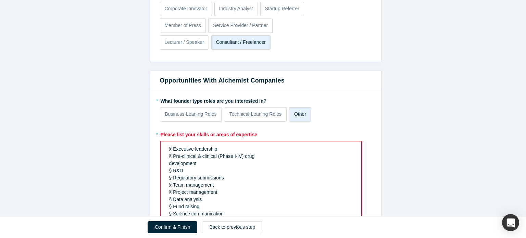
click at [169, 147] on span "§ Executive leadership" at bounding box center [193, 148] width 48 height 5
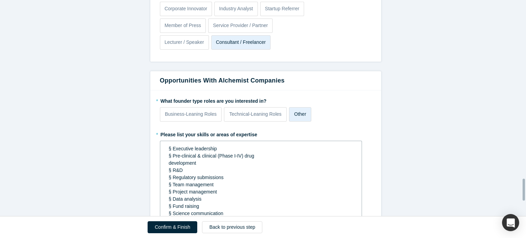
scroll to position [1761, 0]
click at [169, 155] on span "§ Pre-clinical & clinical (Phase I-IV) drug" at bounding box center [212, 155] width 86 height 5
click at [170, 172] on span "§ R&D" at bounding box center [176, 170] width 14 height 5
click at [170, 175] on span "§ Regulatory submissions" at bounding box center [196, 177] width 55 height 5
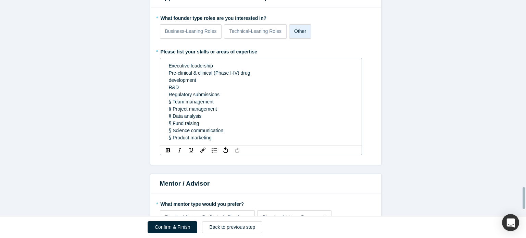
scroll to position [1844, 0]
click at [169, 64] on span "Executive leadership" at bounding box center [191, 65] width 44 height 5
click at [210, 152] on div "rdw-list-control" at bounding box center [214, 150] width 9 height 7
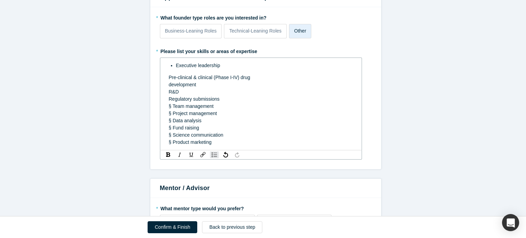
click at [169, 77] on span "Pre-clinical & clinical (Phase I-IV) drug" at bounding box center [210, 77] width 82 height 5
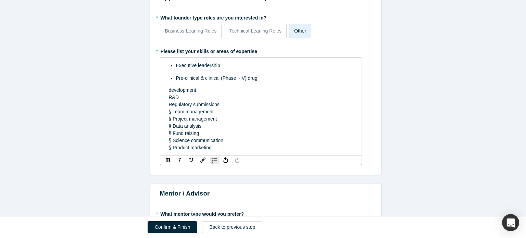
click at [165, 89] on div "Executive leadership Pre-clinical & clinical (Phase I-IV) drug development R&D …" at bounding box center [261, 107] width 193 height 94
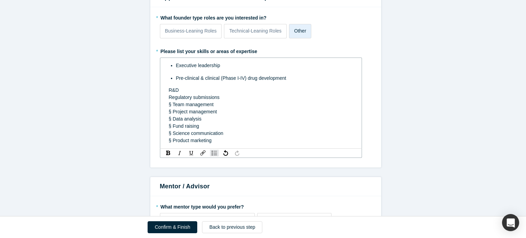
click at [165, 89] on div "Executive leadership Pre-clinical & clinical (Phase I-IV) drug development R&D …" at bounding box center [261, 103] width 193 height 86
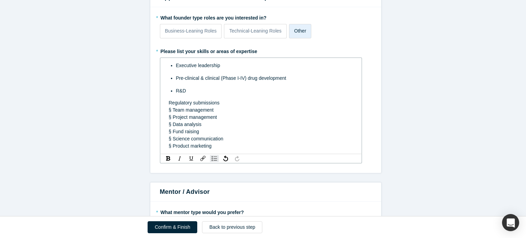
click at [165, 99] on div "Executive leadership Pre-clinical & clinical (Phase I-IV) drug development R&D …" at bounding box center [261, 106] width 193 height 92
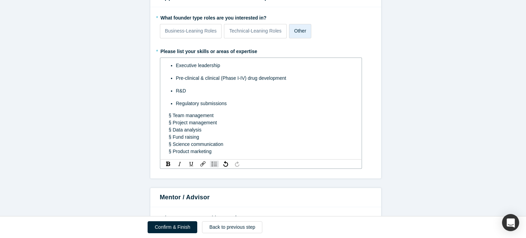
click at [169, 113] on span "§ Team management" at bounding box center [191, 115] width 45 height 5
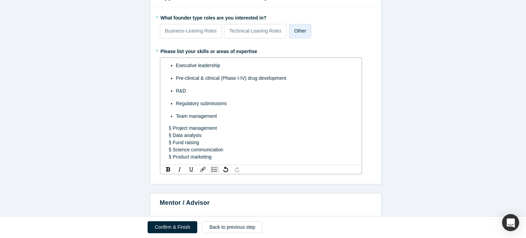
click at [169, 128] on span "§ Project management" at bounding box center [193, 127] width 48 height 5
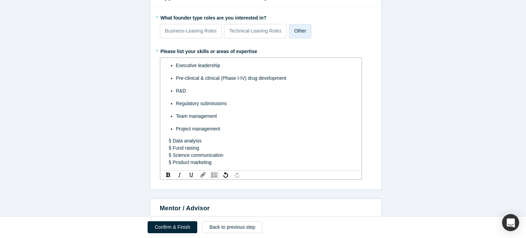
click at [169, 140] on span "§ Data analysis" at bounding box center [185, 140] width 33 height 5
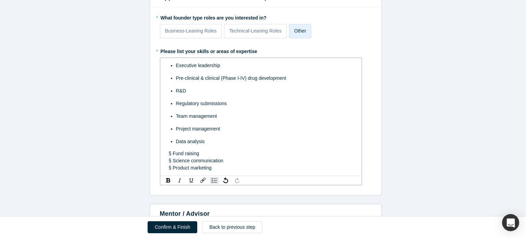
click at [169, 153] on span "§ Fund raising" at bounding box center [184, 153] width 30 height 5
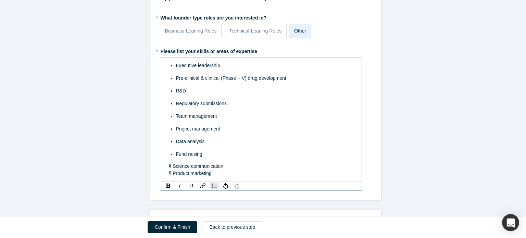
click at [169, 165] on span "§ Science communication" at bounding box center [196, 165] width 55 height 5
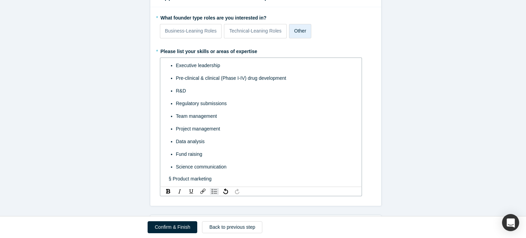
click at [170, 177] on span "§ Product marketing" at bounding box center [190, 178] width 43 height 5
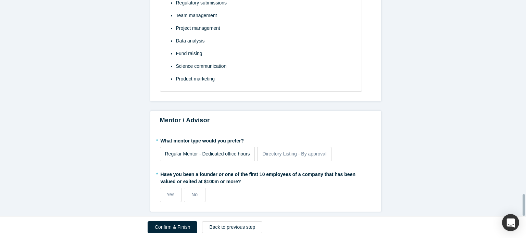
scroll to position [1949, 0]
click at [228, 151] on span "Regular Mentor - Dedicated office hours" at bounding box center [207, 153] width 85 height 5
click at [0, 0] on input "Regular Mentor - Dedicated office hours" at bounding box center [0, 0] width 0 height 0
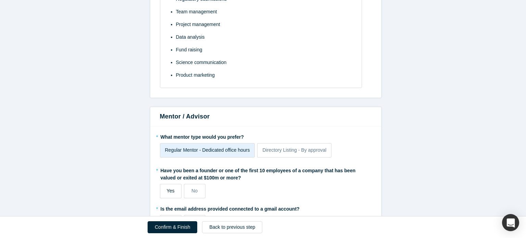
click at [163, 192] on label "Yes" at bounding box center [171, 191] width 22 height 14
click at [0, 0] on input "Yes" at bounding box center [0, 0] width 0 height 0
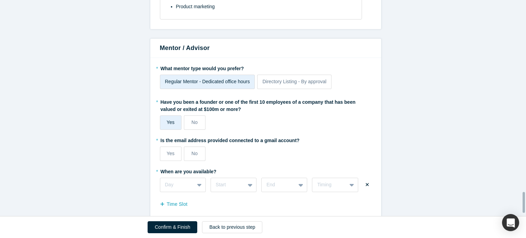
scroll to position [2029, 0]
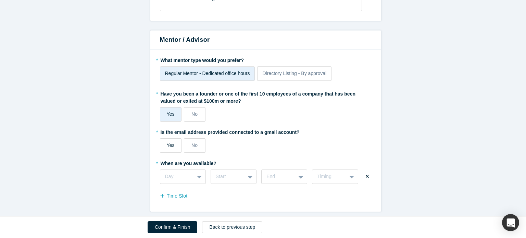
click at [160, 138] on label "Yes" at bounding box center [171, 145] width 22 height 14
click at [0, 0] on input "Yes" at bounding box center [0, 0] width 0 height 0
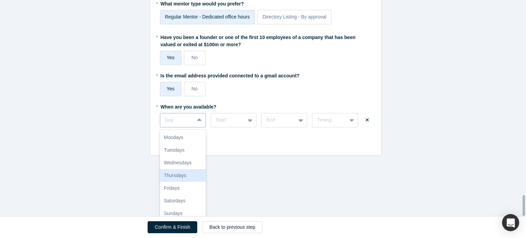
click at [188, 127] on div "7 results available. Use Up and Down to choose options, press Enter to select t…" at bounding box center [183, 120] width 46 height 14
click at [181, 147] on div "Tuesdays" at bounding box center [183, 150] width 46 height 13
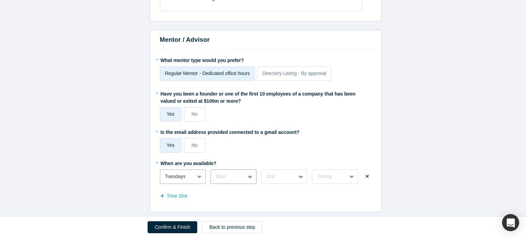
scroll to position [2097, 0]
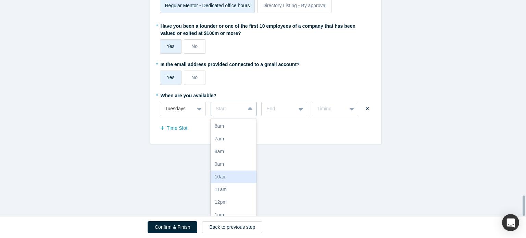
click at [244, 116] on div "17 results available. Use Up and Down to choose options, press Enter to select …" at bounding box center [234, 109] width 46 height 14
click at [239, 158] on div "9am" at bounding box center [234, 164] width 46 height 13
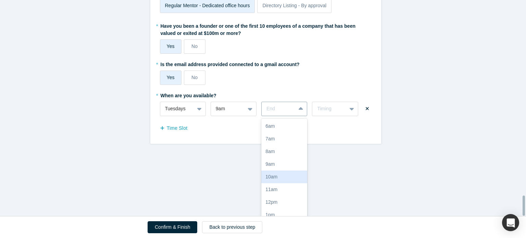
click at [299, 116] on div "17 results available. Use Up and Down to choose options, press Enter to select …" at bounding box center [284, 109] width 46 height 14
click at [280, 172] on div "5pm" at bounding box center [284, 176] width 46 height 13
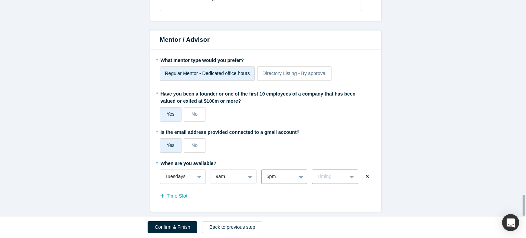
scroll to position [2035, 0]
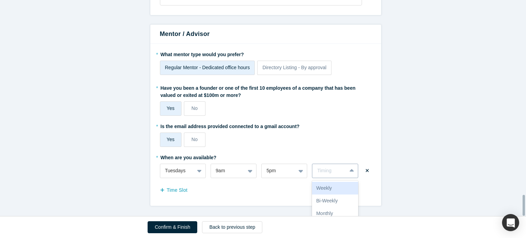
click at [348, 175] on div "3 results available. Use Up and Down to choose options, press Enter to select t…" at bounding box center [335, 171] width 46 height 14
click at [338, 187] on div "Weekly" at bounding box center [335, 188] width 46 height 13
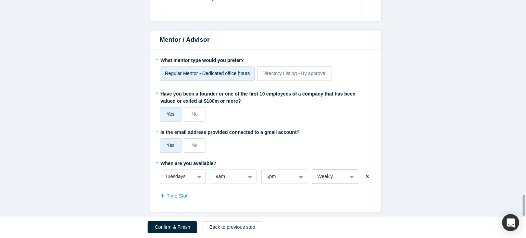
scroll to position [2029, 0]
click at [177, 192] on button "Time Slot" at bounding box center [177, 196] width 35 height 12
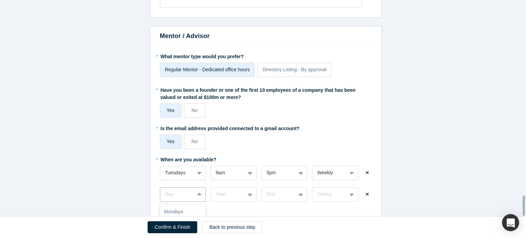
scroll to position [2108, 0]
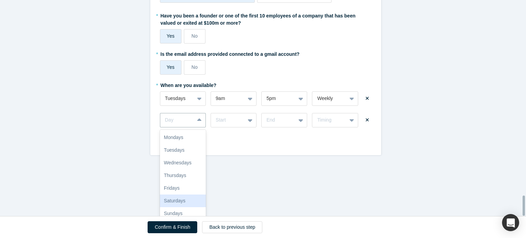
click at [177, 127] on div "7 results available. Use Up and Down to choose options, press Enter to select t…" at bounding box center [183, 120] width 46 height 14
click at [175, 161] on div "Wednesdays" at bounding box center [183, 163] width 46 height 13
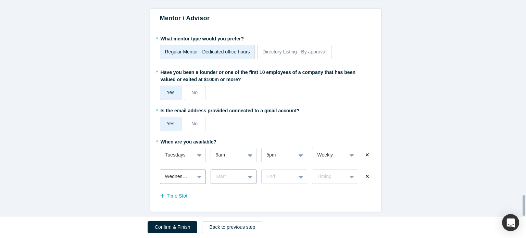
scroll to position [2119, 0]
click at [251, 173] on div "Start" at bounding box center [234, 177] width 46 height 14
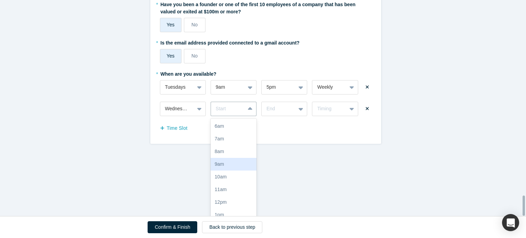
click at [238, 160] on div "9am" at bounding box center [234, 164] width 46 height 13
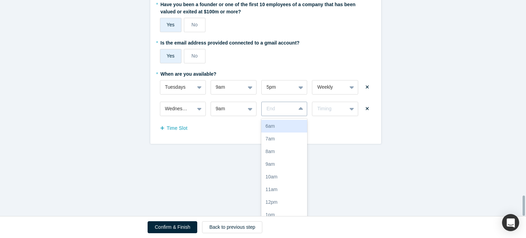
click at [303, 116] on div "17 results available. Use Up and Down to choose options, press Enter to select …" at bounding box center [284, 109] width 46 height 14
click at [286, 175] on div "5pm" at bounding box center [284, 176] width 46 height 13
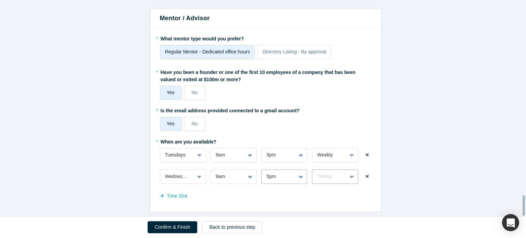
scroll to position [2057, 0]
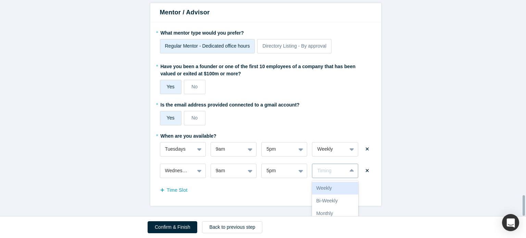
click at [344, 175] on div "* When are you available? Tuesdays 9am 5pm Weekly Wednesdays 9am 5pm 3 results …" at bounding box center [266, 163] width 212 height 66
click at [342, 182] on div "Weekly" at bounding box center [335, 188] width 46 height 13
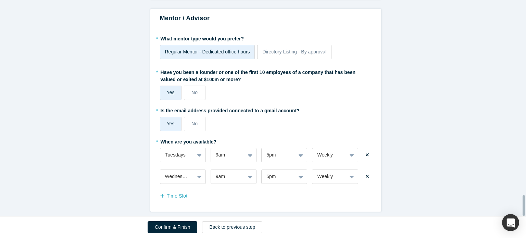
click at [169, 190] on button "Time Slot" at bounding box center [177, 196] width 35 height 12
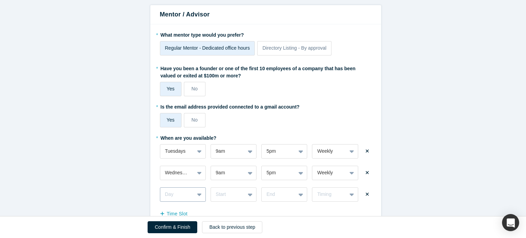
scroll to position [2129, 0]
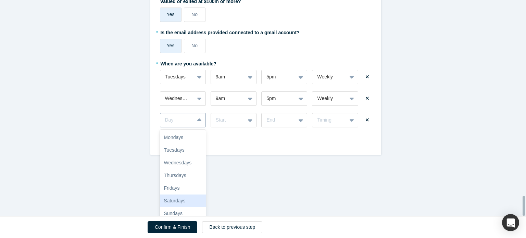
click at [193, 127] on div "7 results available. Use Up and Down to choose options, press Enter to select t…" at bounding box center [183, 120] width 46 height 14
click at [182, 137] on div "Mondays" at bounding box center [183, 137] width 46 height 13
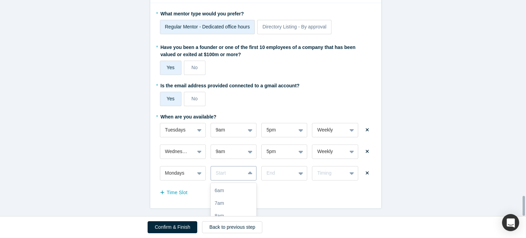
scroll to position [2140, 0]
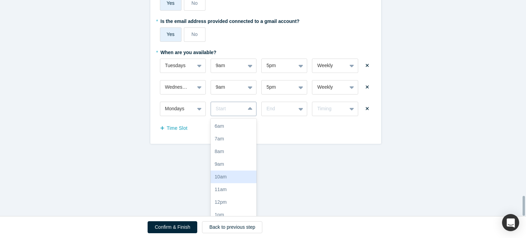
click at [245, 116] on div "17 results available. Use Up and Down to choose options, press Enter to select …" at bounding box center [234, 109] width 46 height 14
click at [237, 159] on div "9am" at bounding box center [234, 164] width 46 height 13
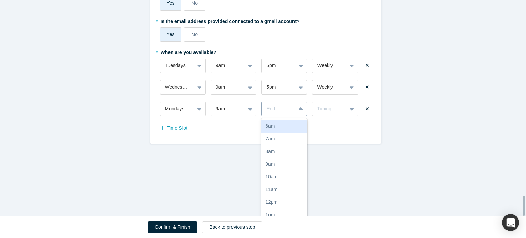
click at [300, 116] on div "17 results available. Use Up and Down to choose options, press Enter to select …" at bounding box center [284, 109] width 46 height 14
click at [289, 171] on div "5pm" at bounding box center [284, 176] width 46 height 13
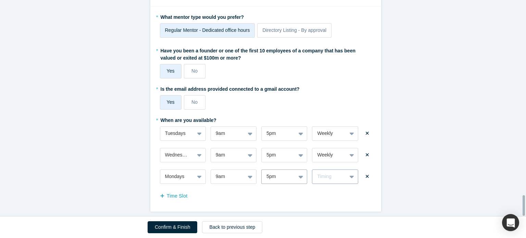
scroll to position [2078, 0]
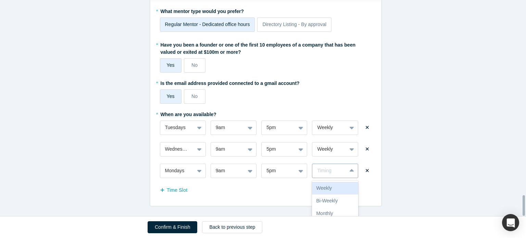
click at [351, 171] on div at bounding box center [352, 171] width 11 height 12
click at [341, 185] on div "Weekly" at bounding box center [335, 188] width 46 height 13
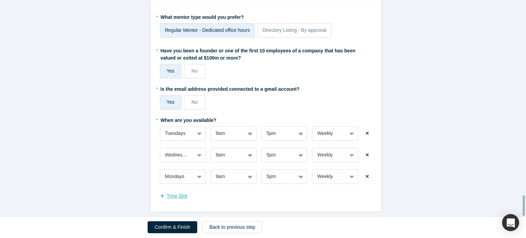
click at [166, 190] on button "Time Slot" at bounding box center [177, 196] width 35 height 12
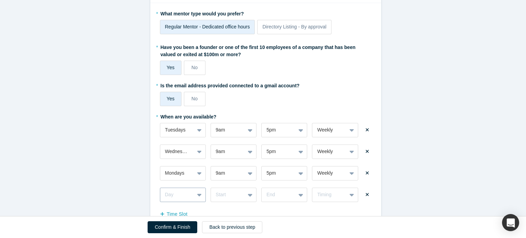
scroll to position [2151, 0]
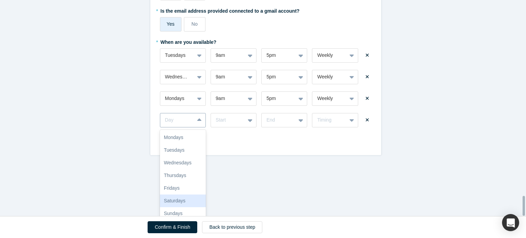
click at [192, 127] on div "7 results available. Use Up and Down to choose options, press Enter to select t…" at bounding box center [183, 120] width 46 height 14
click at [187, 169] on div "Thursdays" at bounding box center [183, 175] width 46 height 13
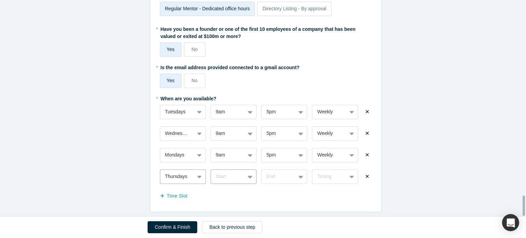
scroll to position [2162, 0]
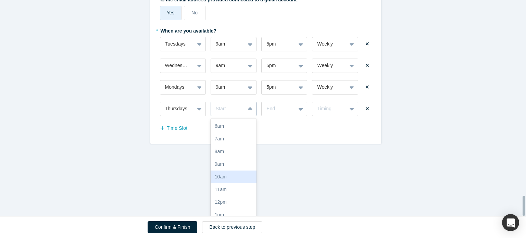
click at [245, 116] on div "17 results available. Use Up and Down to choose options, press Enter to select …" at bounding box center [234, 109] width 46 height 14
click at [241, 164] on div "9am" at bounding box center [234, 164] width 46 height 13
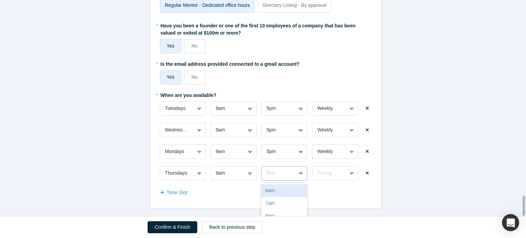
scroll to position [0, 0]
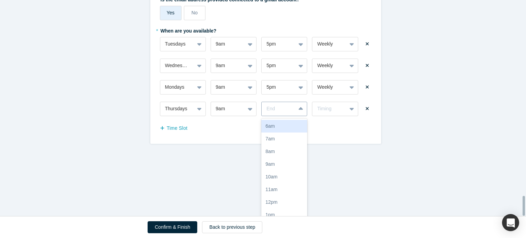
click at [303, 116] on div "17 results available. Use Up and Down to choose options, press Enter to select …" at bounding box center [284, 109] width 46 height 14
click at [284, 170] on div "5pm" at bounding box center [284, 176] width 46 height 13
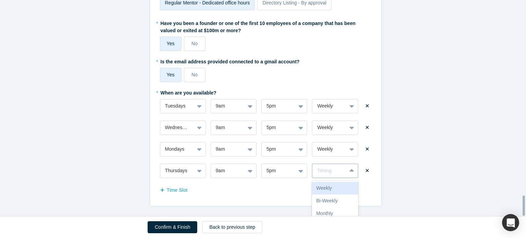
click at [347, 174] on div "* When are you available? Tuesdays 9am 5pm Weekly Wednesdays 9am 5pm Weekly Mon…" at bounding box center [266, 141] width 212 height 109
click at [344, 182] on div "Weekly" at bounding box center [335, 188] width 46 height 13
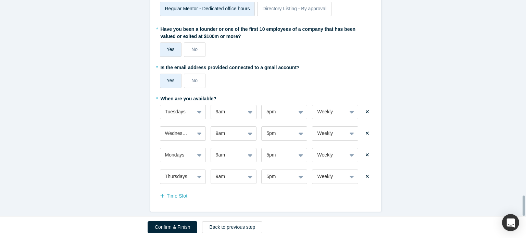
click at [185, 190] on button "Time Slot" at bounding box center [177, 196] width 35 height 12
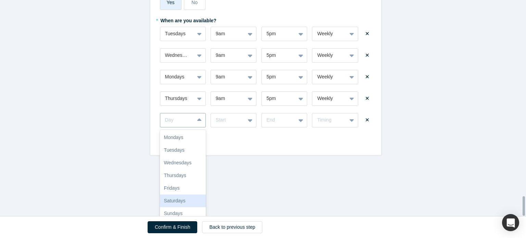
click at [197, 127] on div "7 results available. Use Up and Down to choose options, press Enter to select t…" at bounding box center [183, 120] width 46 height 14
click at [190, 185] on div "Fridays" at bounding box center [183, 188] width 46 height 13
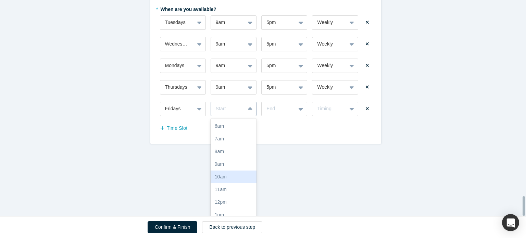
click at [243, 116] on div "17 results available. Use Up and Down to choose options, press Enter to select …" at bounding box center [234, 109] width 46 height 14
click at [237, 161] on div "9am" at bounding box center [234, 164] width 46 height 13
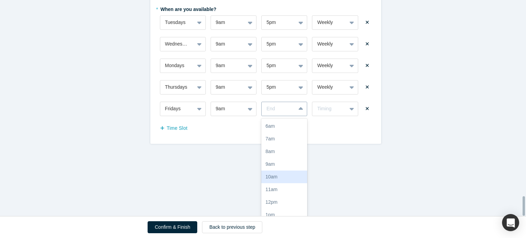
click at [296, 116] on div "17 results available. Use Up and Down to choose options, press Enter to select …" at bounding box center [284, 109] width 46 height 14
click at [289, 175] on div "5pm" at bounding box center [284, 176] width 46 height 13
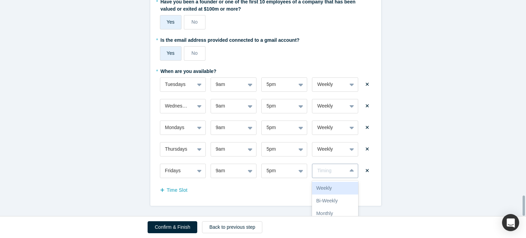
click at [347, 174] on div "* When are you available? Tuesdays 9am 5pm Weekly Wednesdays 9am 5pm Weekly Mon…" at bounding box center [266, 130] width 212 height 131
click at [339, 184] on div "Weekly" at bounding box center [335, 188] width 46 height 13
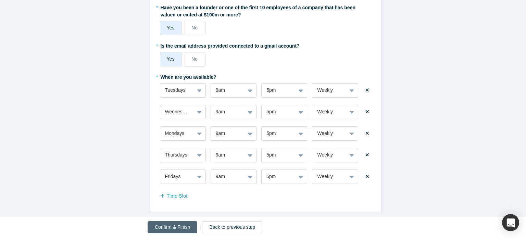
click at [169, 225] on button "Confirm & Finish" at bounding box center [173, 227] width 50 height 12
